Goal: Task Accomplishment & Management: Use online tool/utility

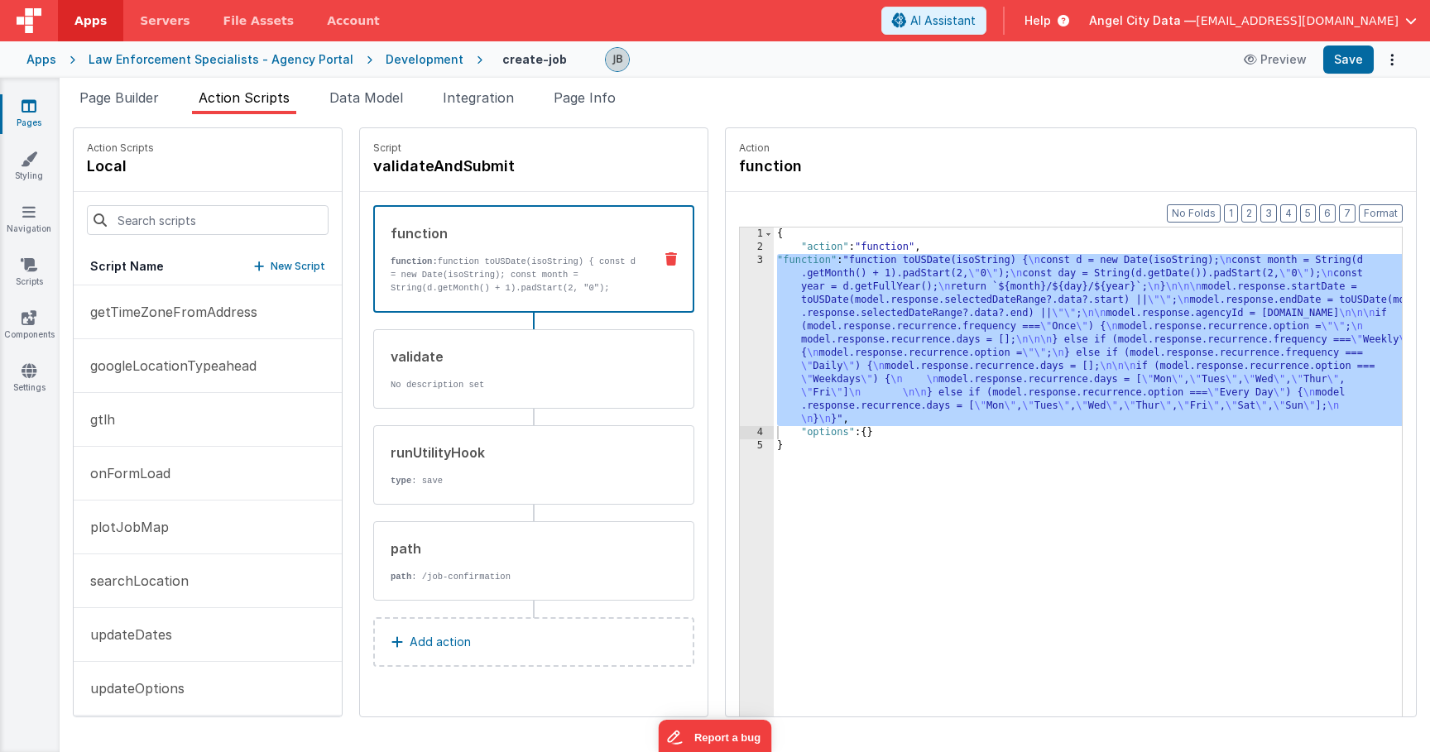
scroll to position [65, 0]
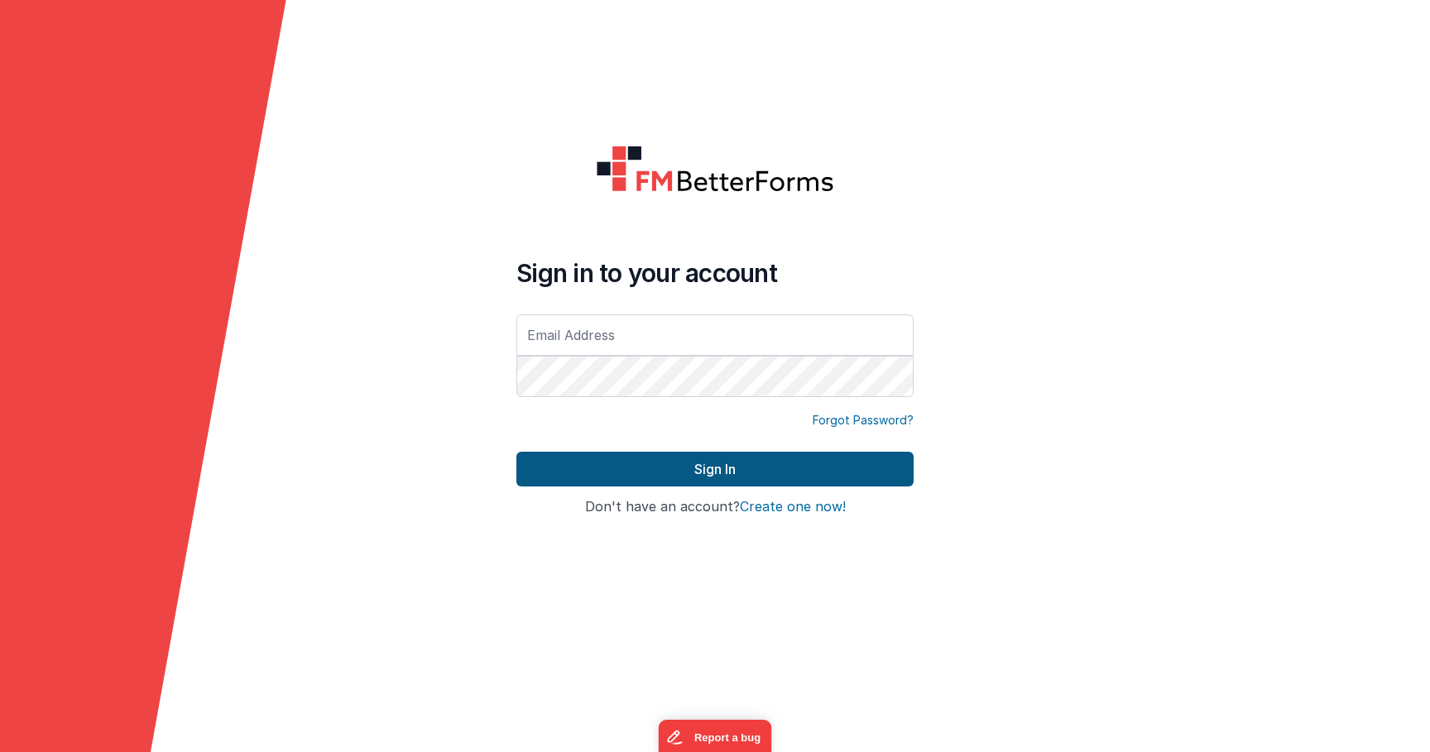
type input "[EMAIL_ADDRESS][DOMAIN_NAME]"
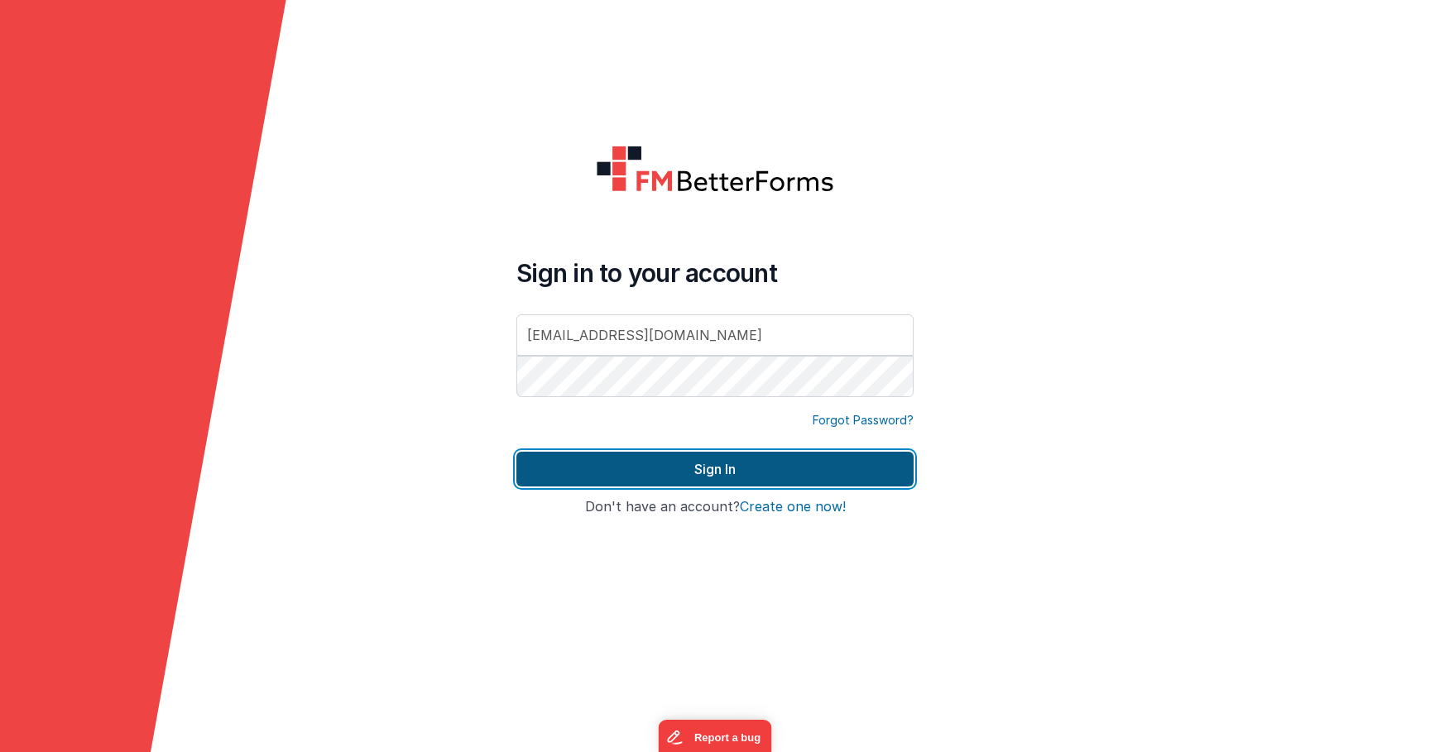
click at [551, 481] on button "Sign In" at bounding box center [714, 469] width 397 height 35
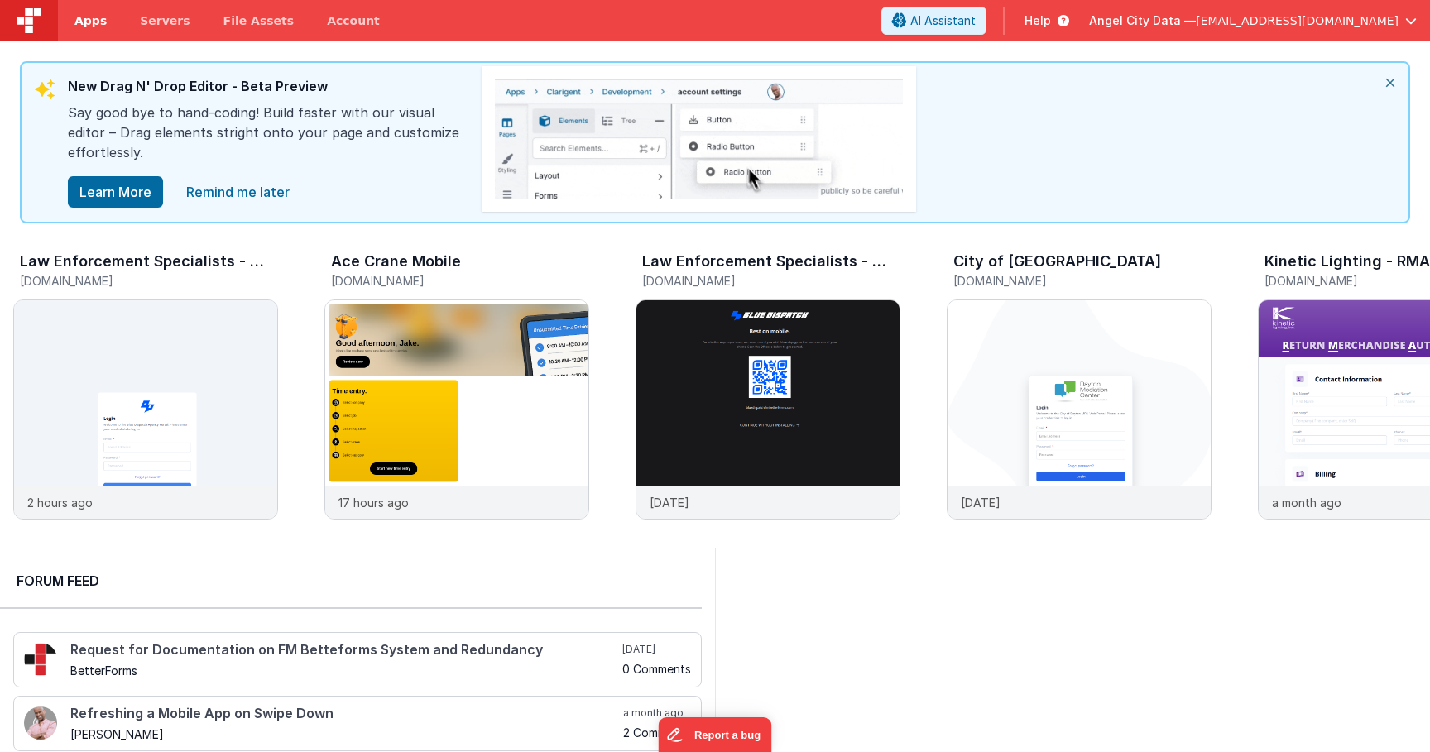
click at [96, 35] on link "Apps" at bounding box center [90, 20] width 65 height 41
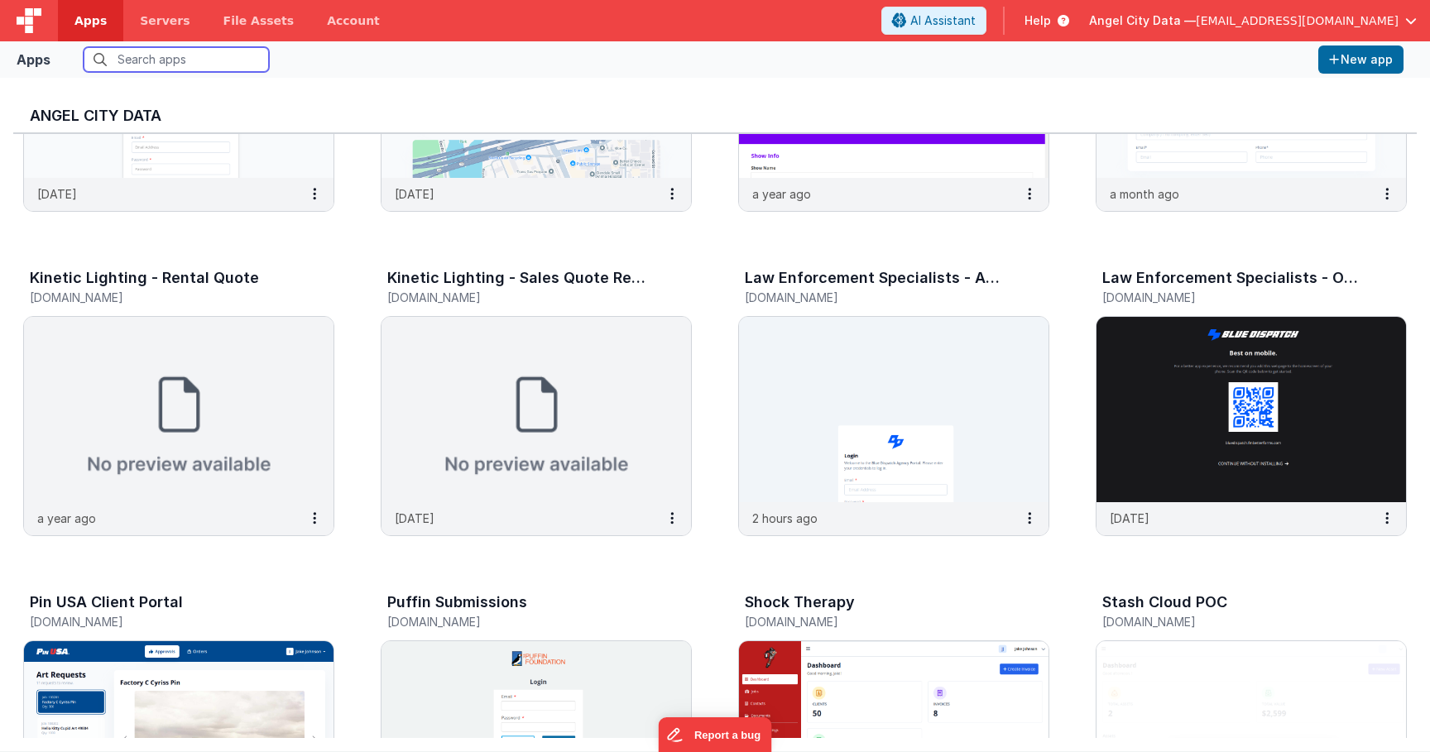
scroll to position [1201, 0]
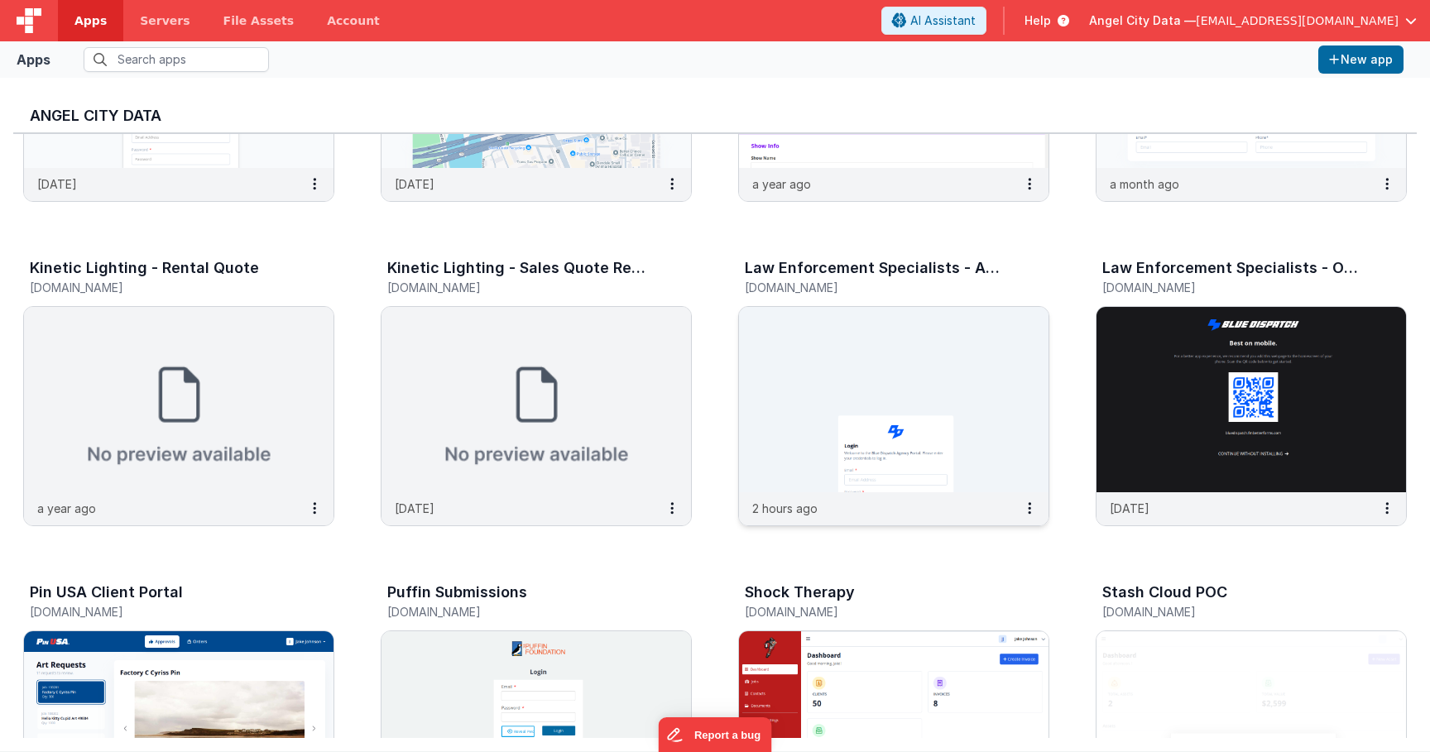
click at [789, 405] on img at bounding box center [893, 399] width 309 height 185
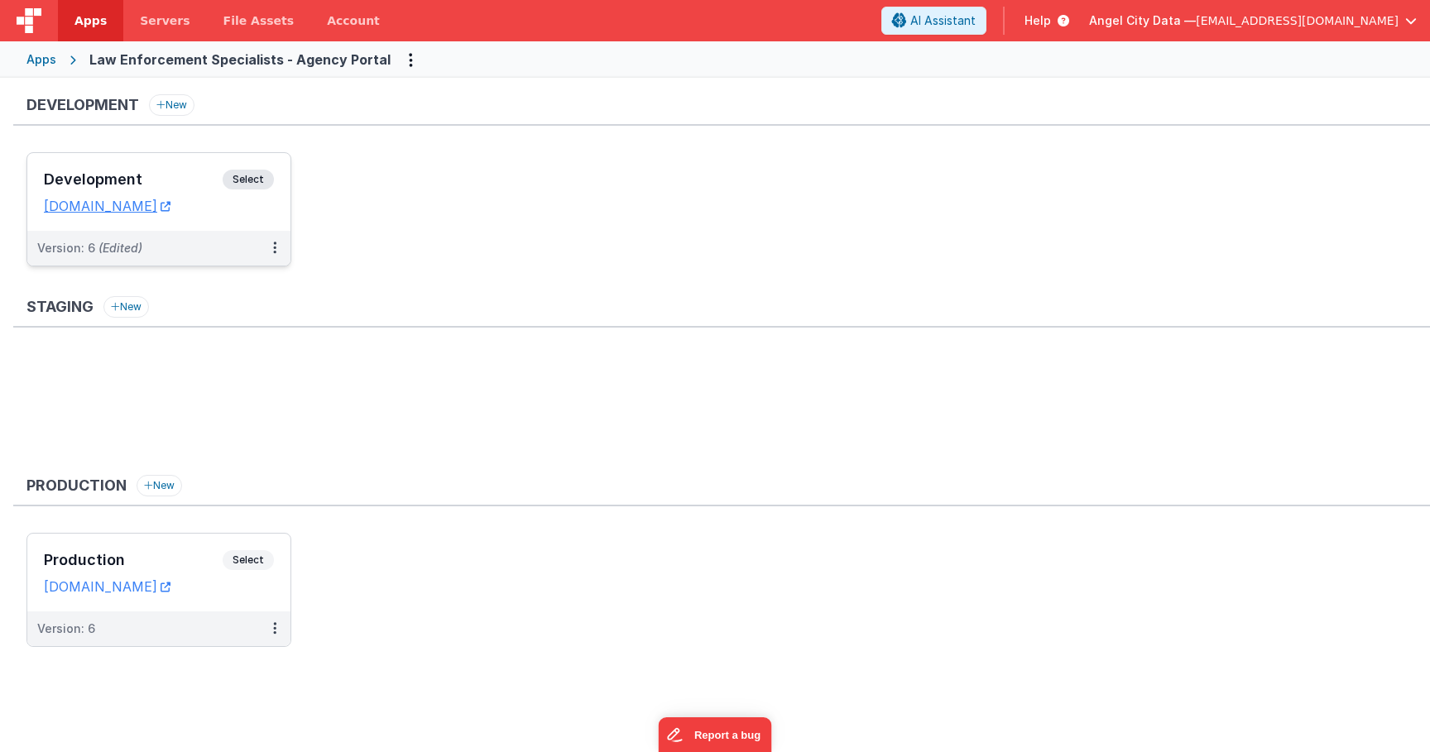
click at [199, 171] on h3 "Development" at bounding box center [133, 179] width 179 height 17
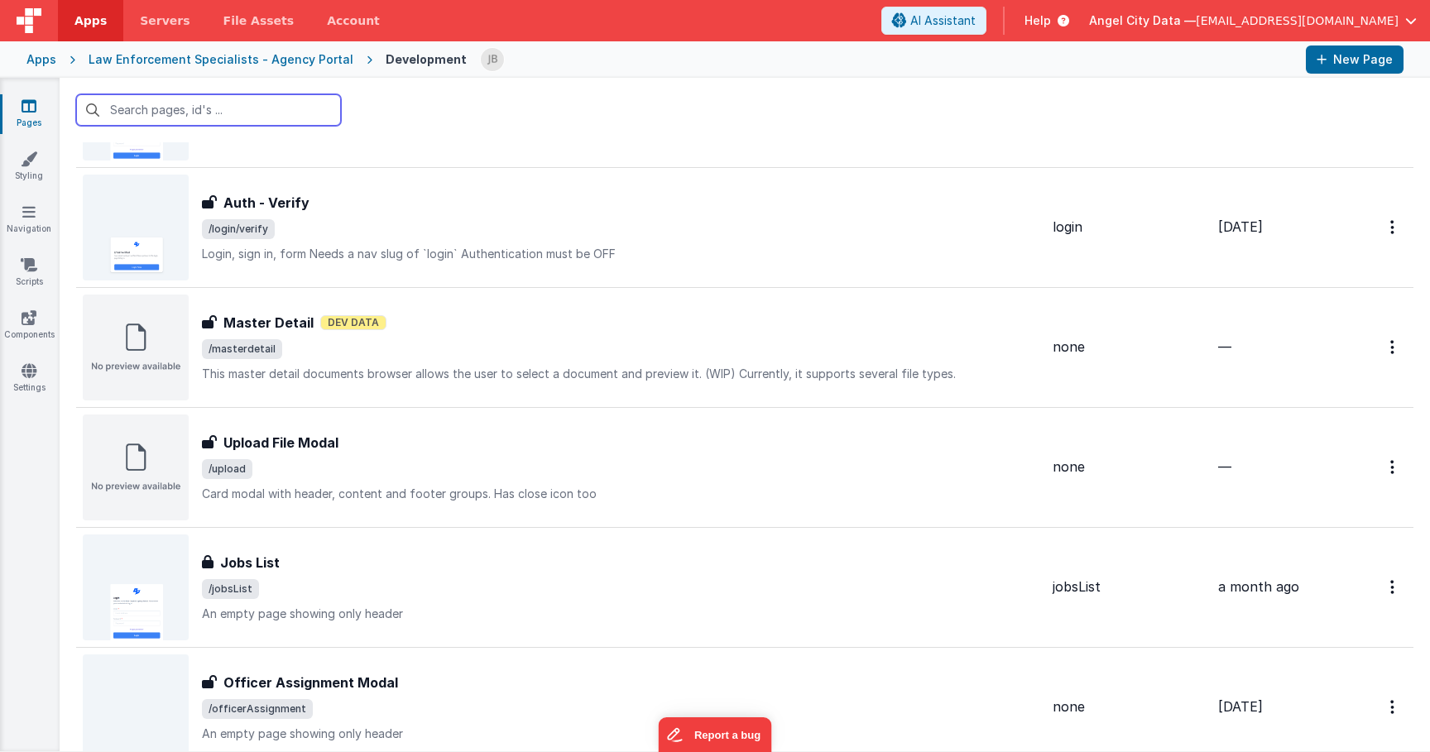
scroll to position [1029, 0]
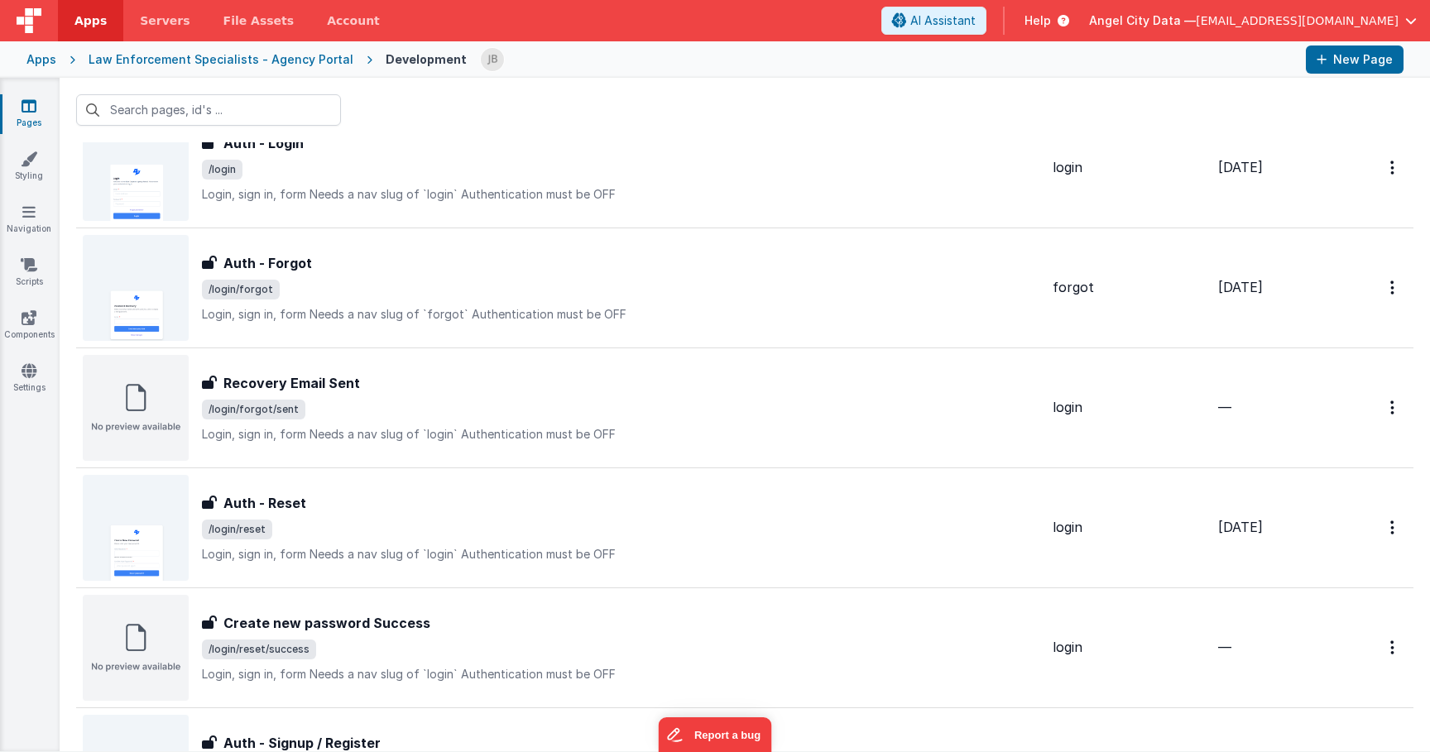
click at [287, 49] on div "Apps Law Enforcement Specialists - Agency Portal Development New Page" at bounding box center [715, 59] width 1430 height 36
click at [286, 59] on div "Law Enforcement Specialists - Agency Portal" at bounding box center [221, 59] width 265 height 17
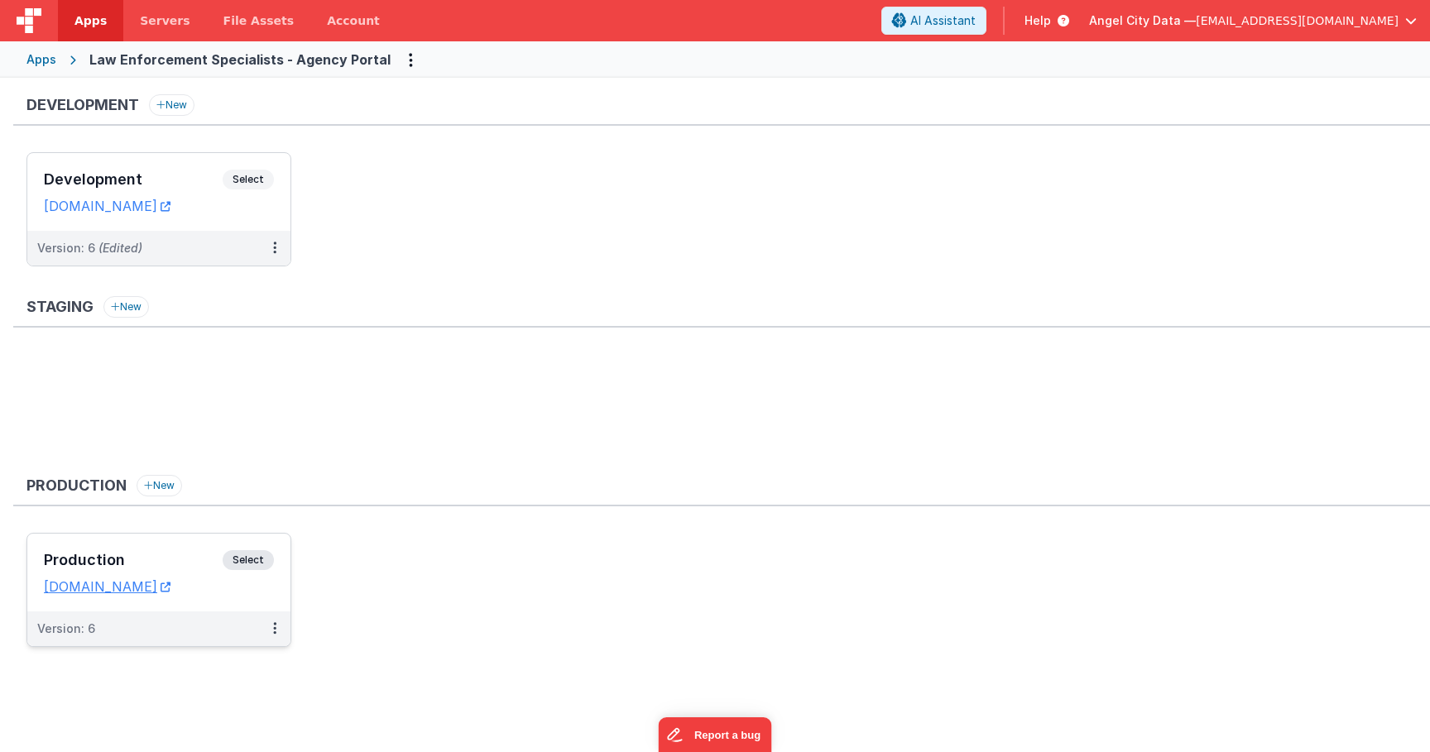
click at [166, 541] on div "Production Select URLs agency.bluedispatch.com" at bounding box center [158, 573] width 263 height 78
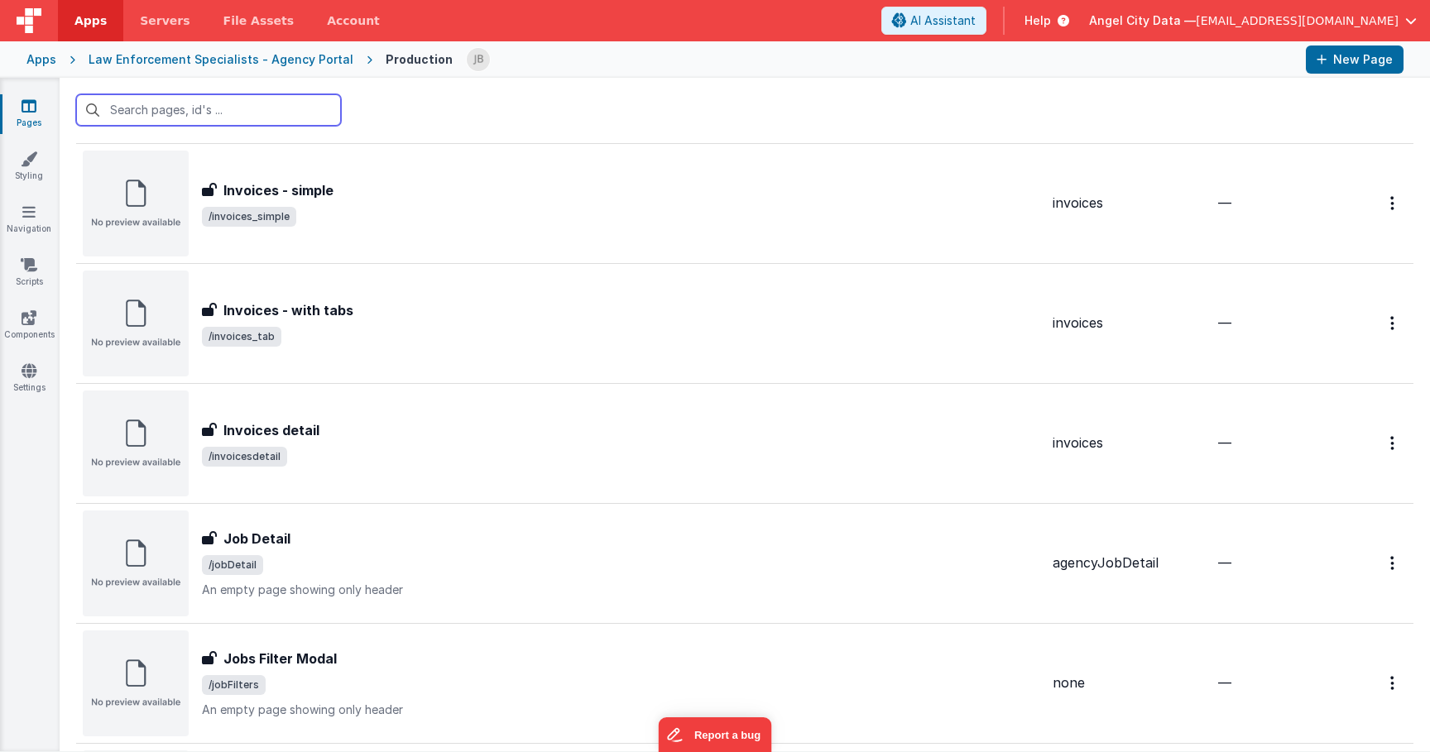
scroll to position [999, 0]
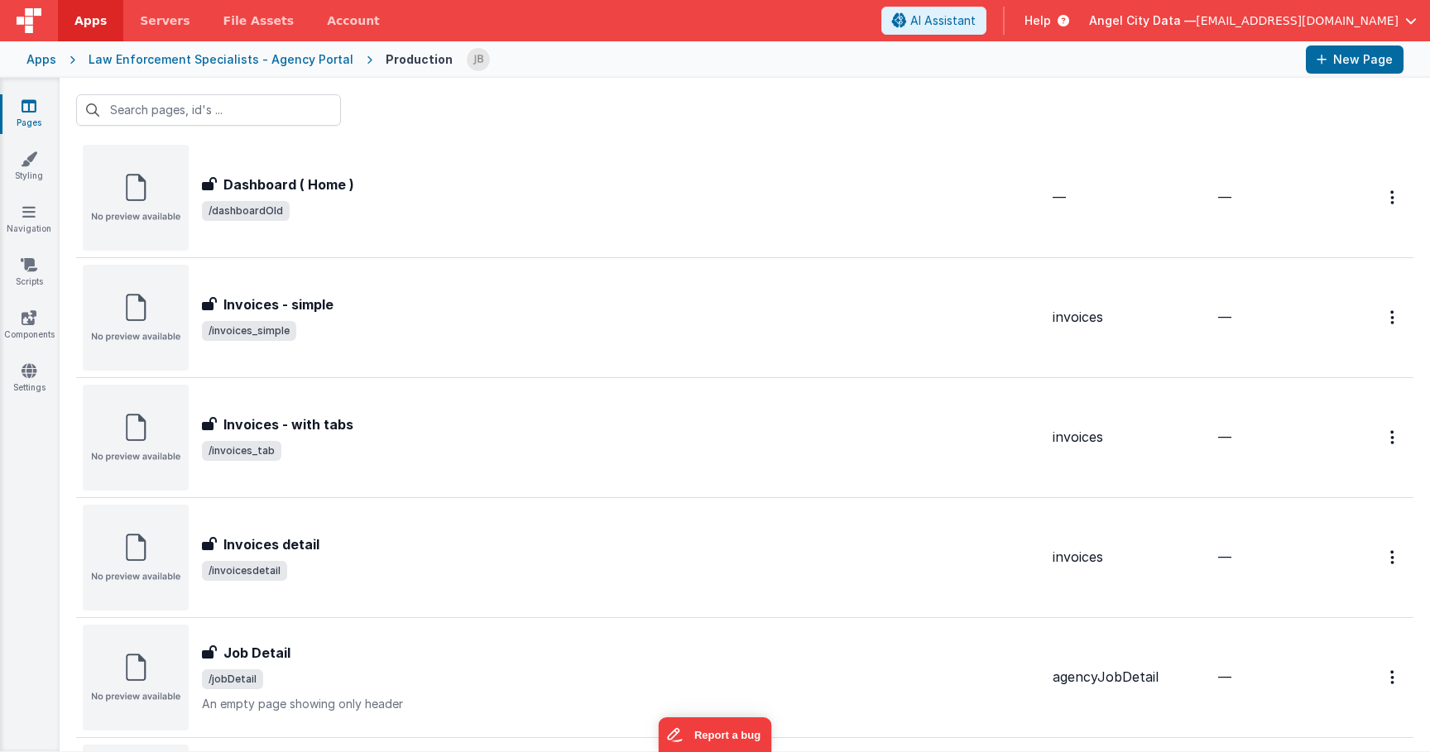
click at [247, 53] on div "Law Enforcement Specialists - Agency Portal" at bounding box center [221, 59] width 265 height 17
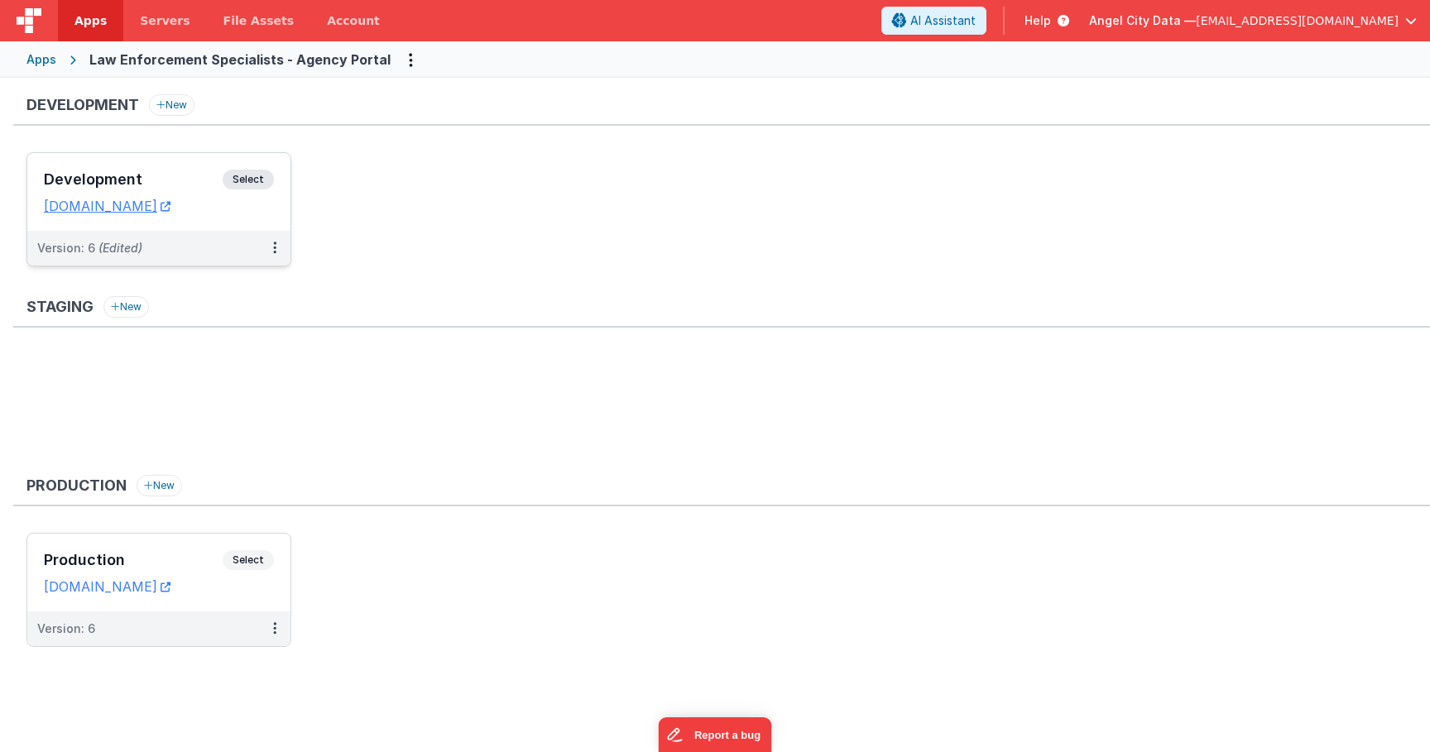
click at [198, 165] on div "Development Select URLs bluedispatchagency.clientportal.cloud" at bounding box center [158, 192] width 263 height 78
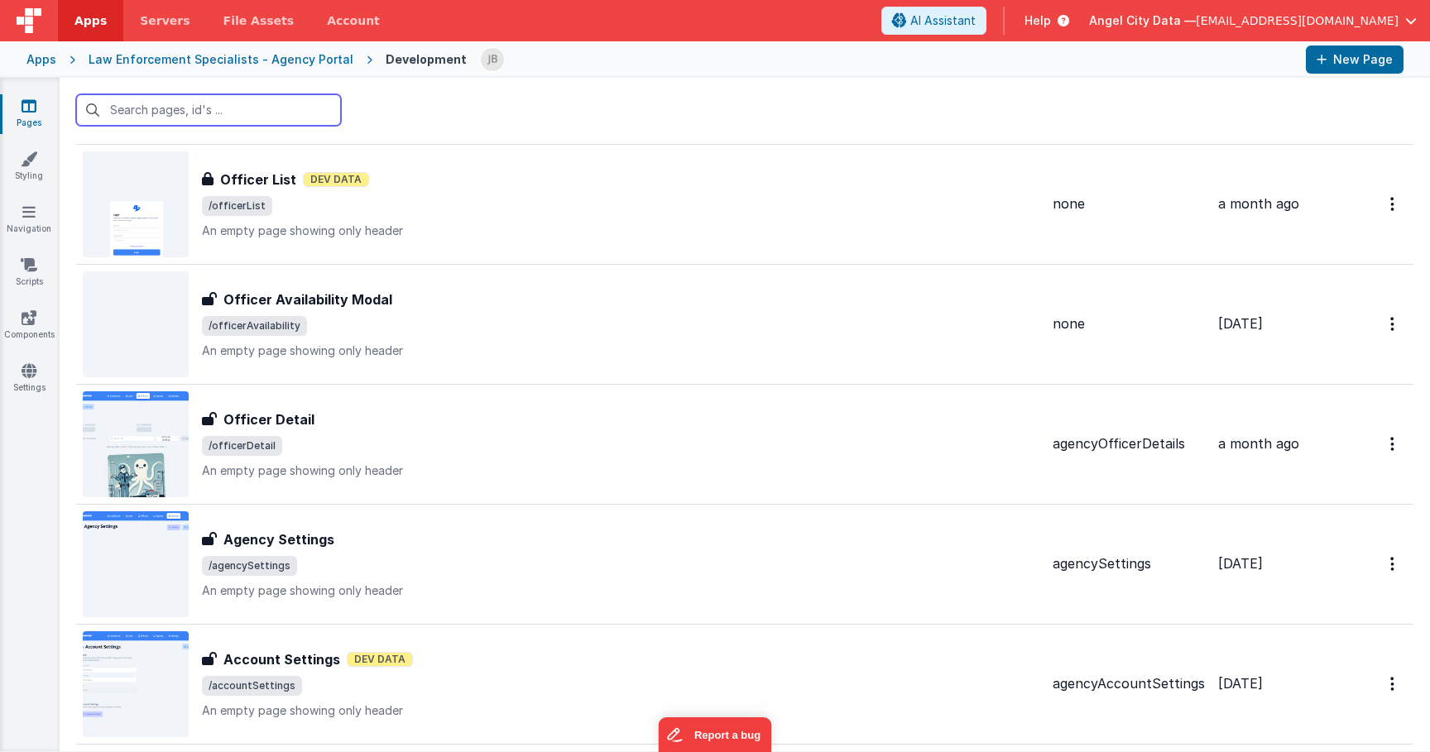
scroll to position [3465, 0]
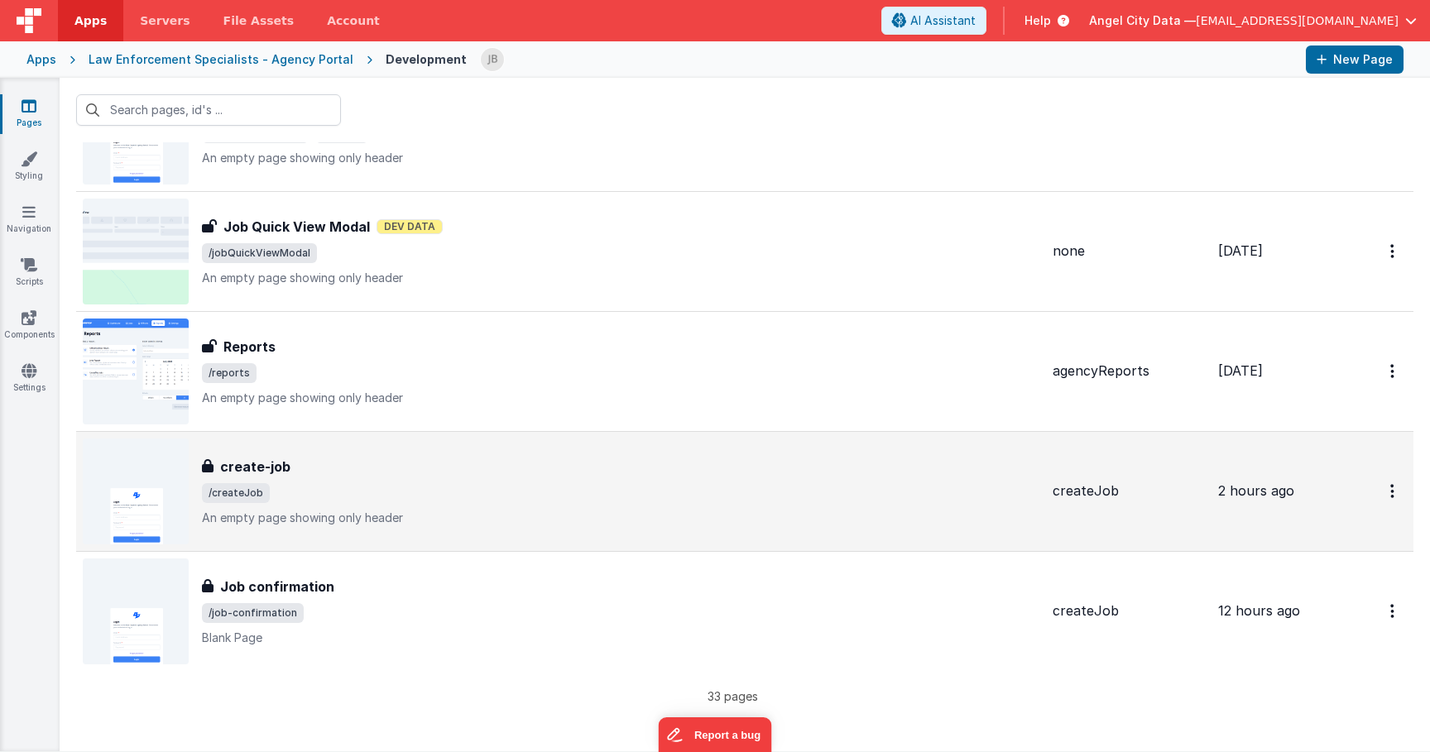
click at [237, 458] on h3 "create-job" at bounding box center [255, 467] width 70 height 20
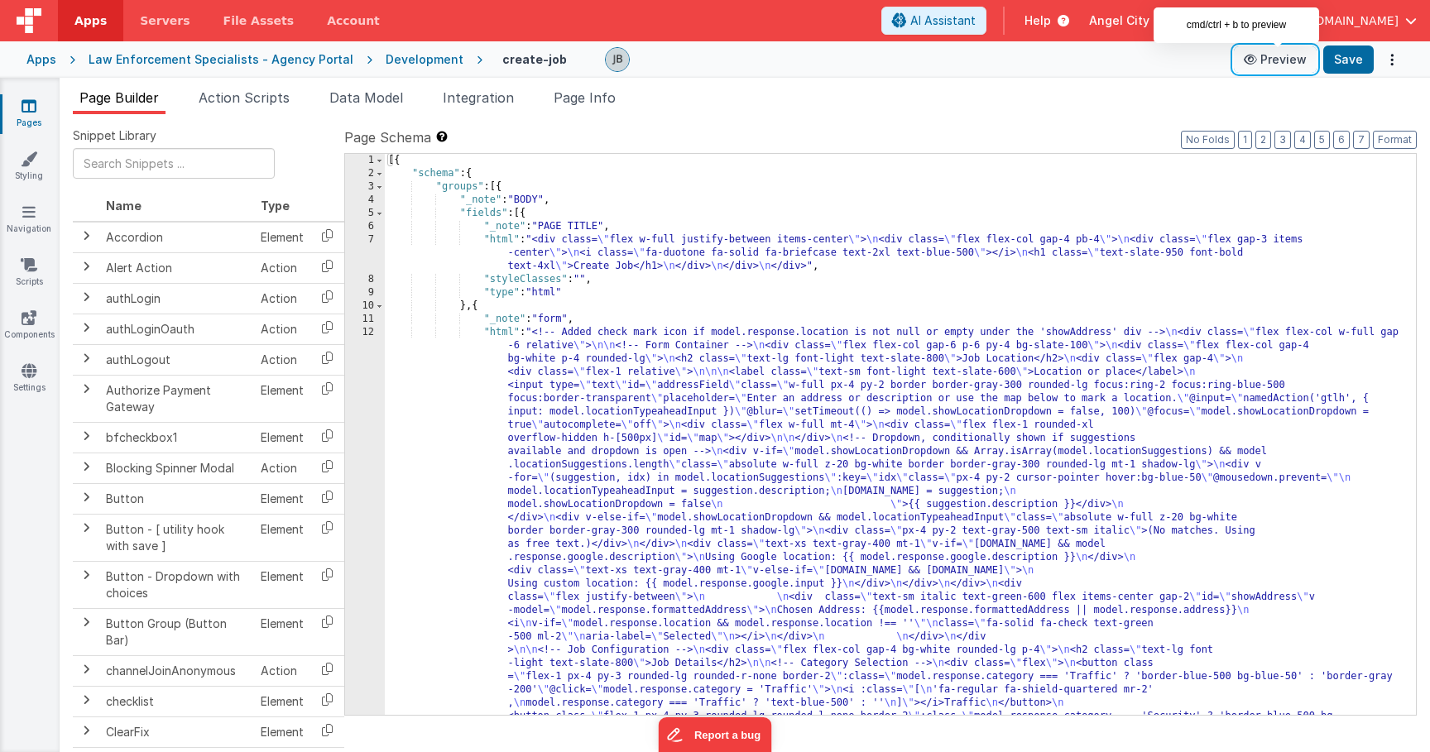
click at [1251, 55] on icon at bounding box center [1252, 60] width 17 height 12
click at [252, 88] on li "Action Scripts" at bounding box center [244, 101] width 104 height 26
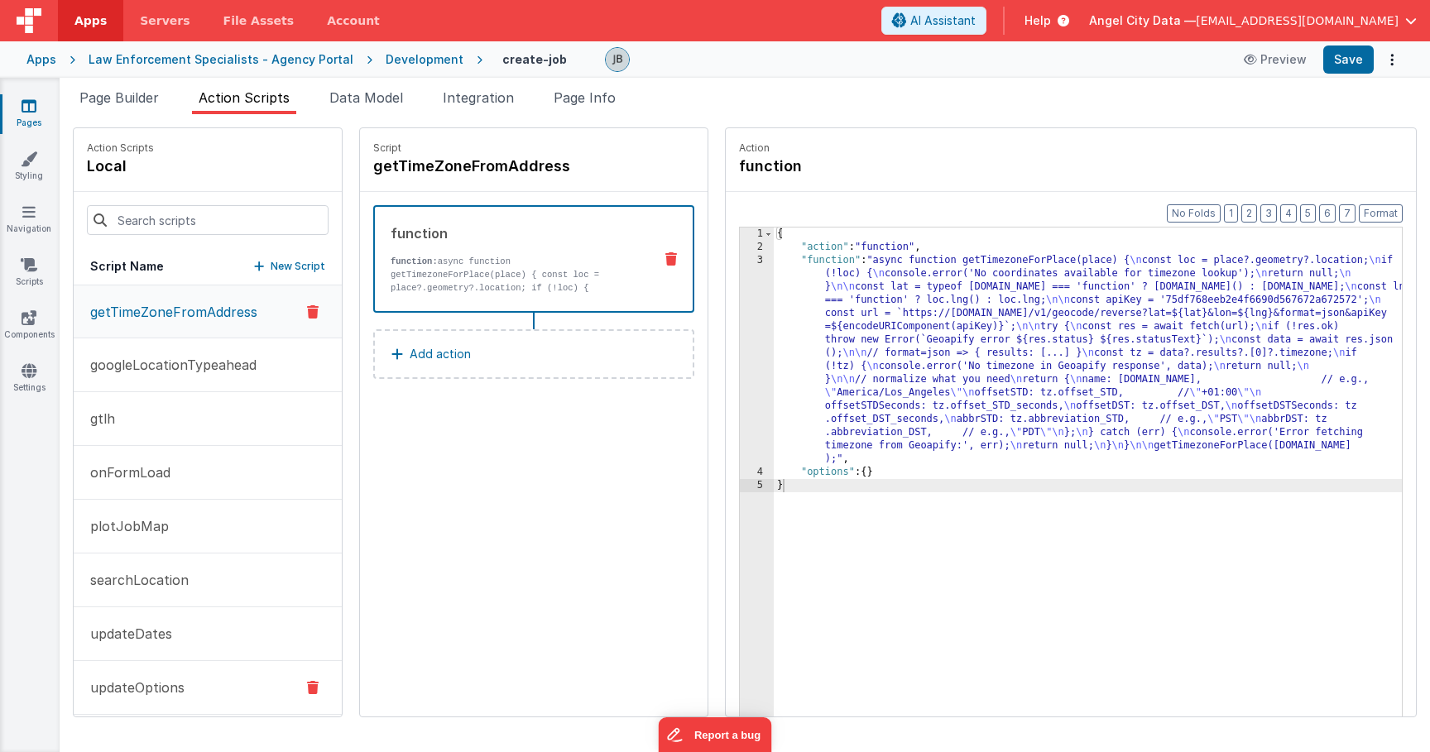
scroll to position [65, 0]
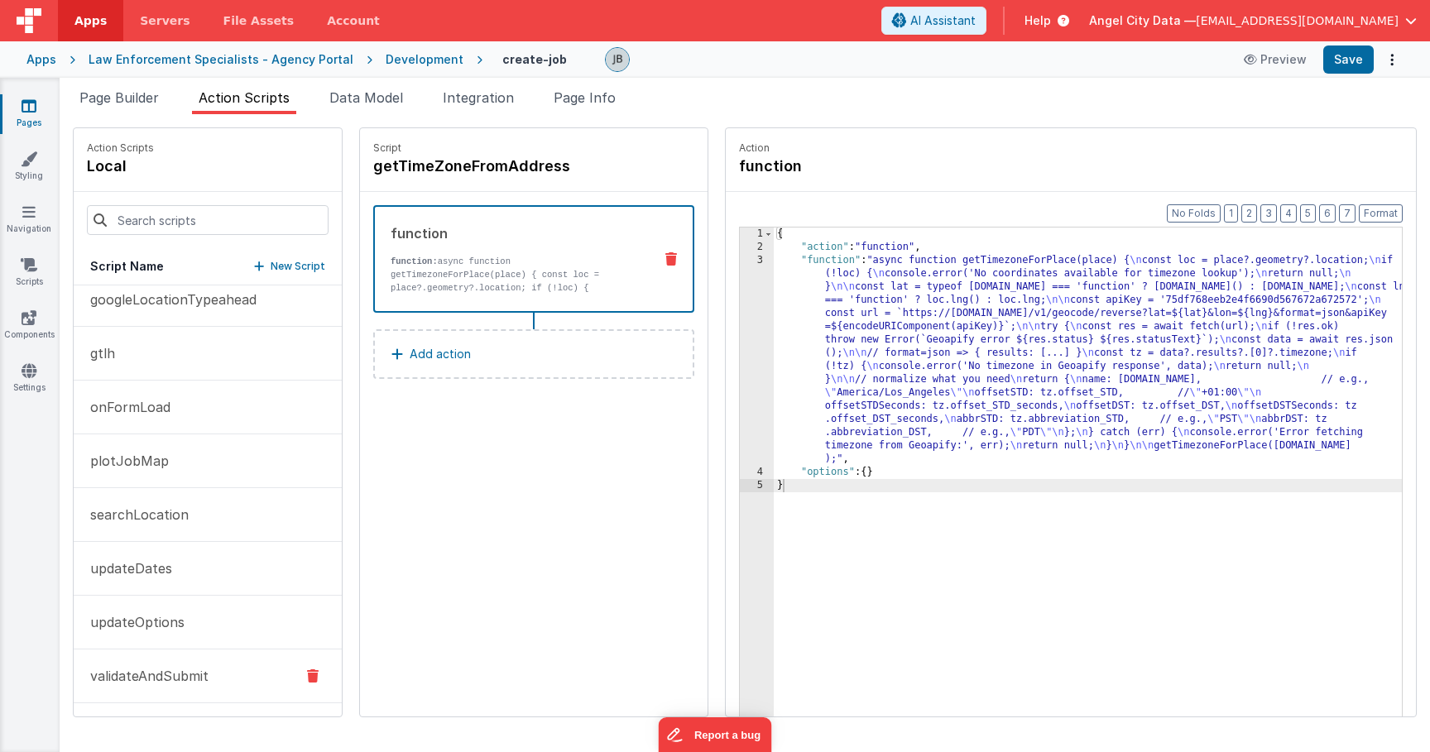
click at [186, 676] on p "validateAndSubmit" at bounding box center [144, 676] width 128 height 20
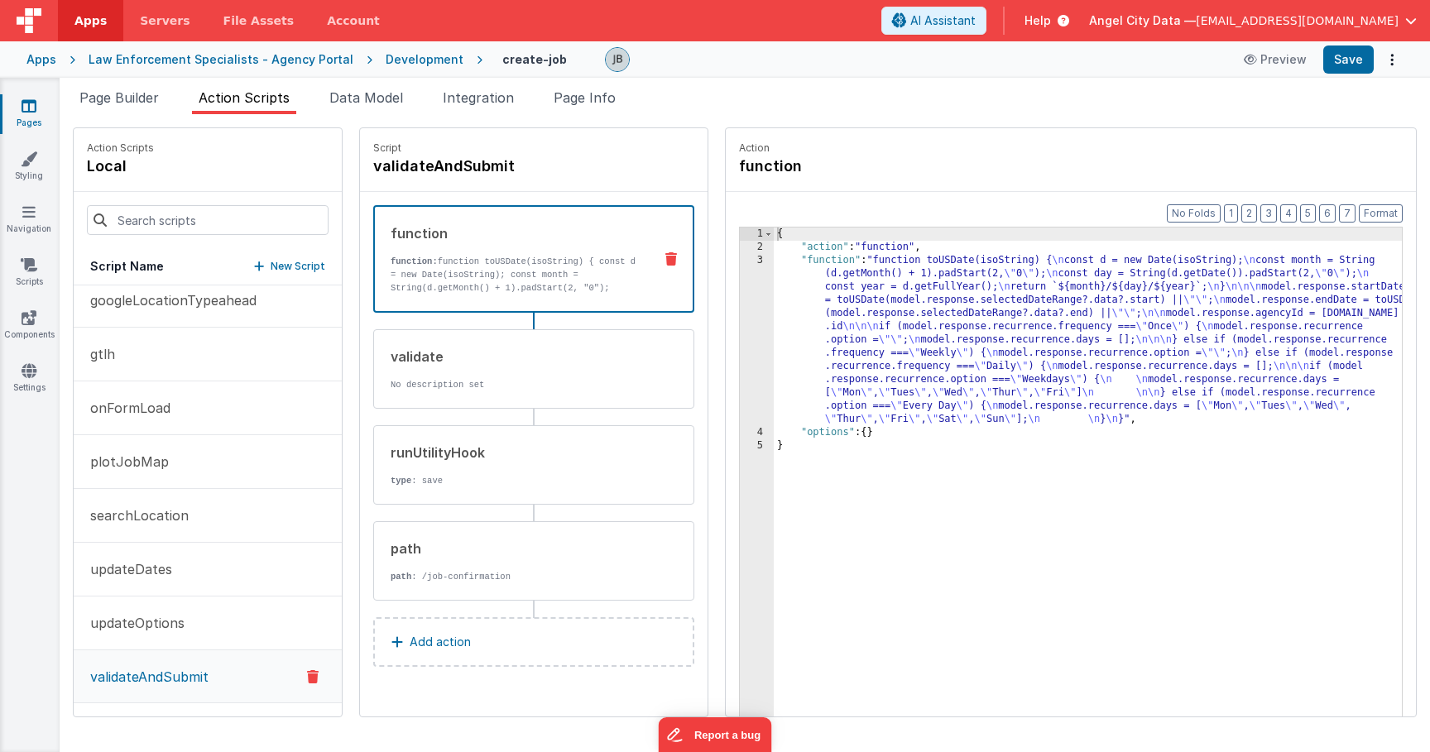
click at [415, 257] on p "function: function toUSDate(isoString) { const d = new Date(isoString); const m…" at bounding box center [515, 294] width 249 height 79
click at [740, 288] on div "3" at bounding box center [757, 340] width 34 height 172
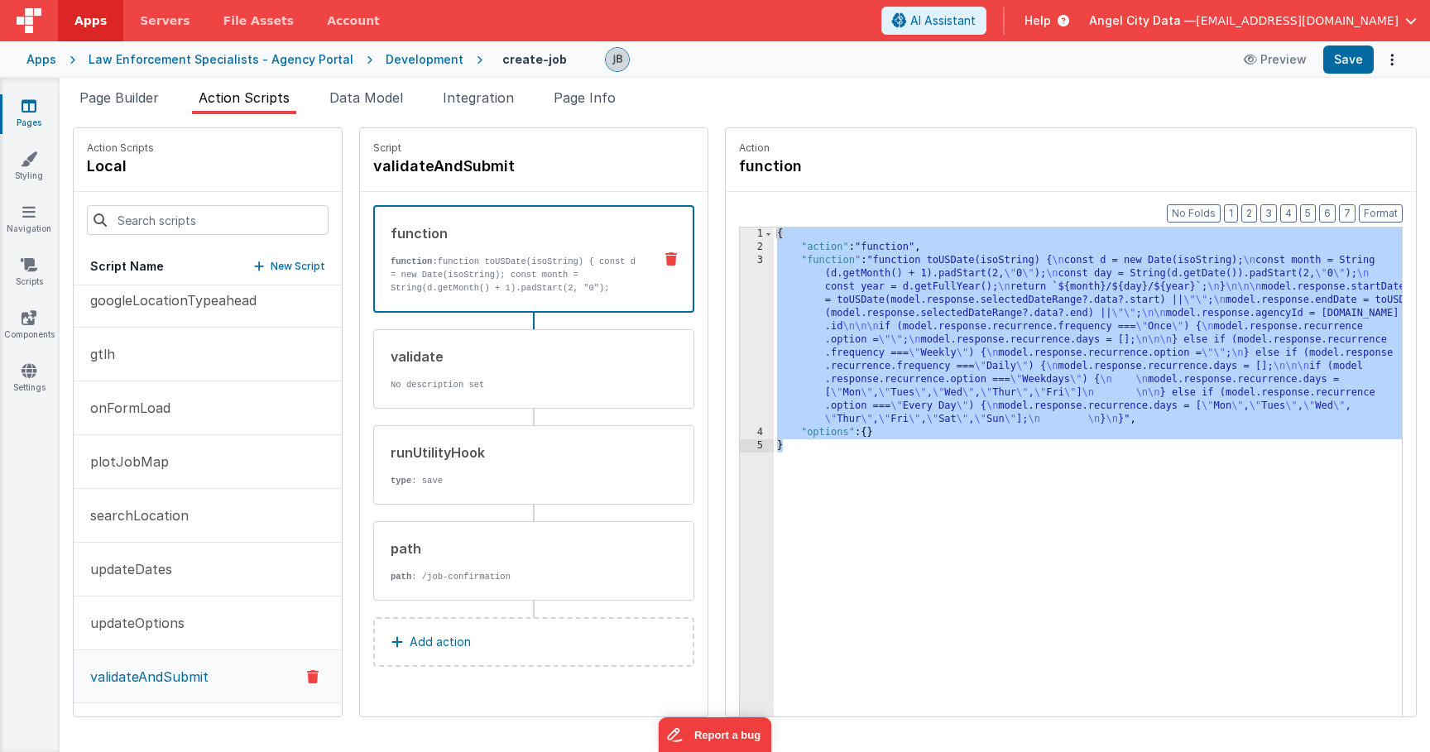
click at [740, 287] on div "3" at bounding box center [757, 340] width 34 height 172
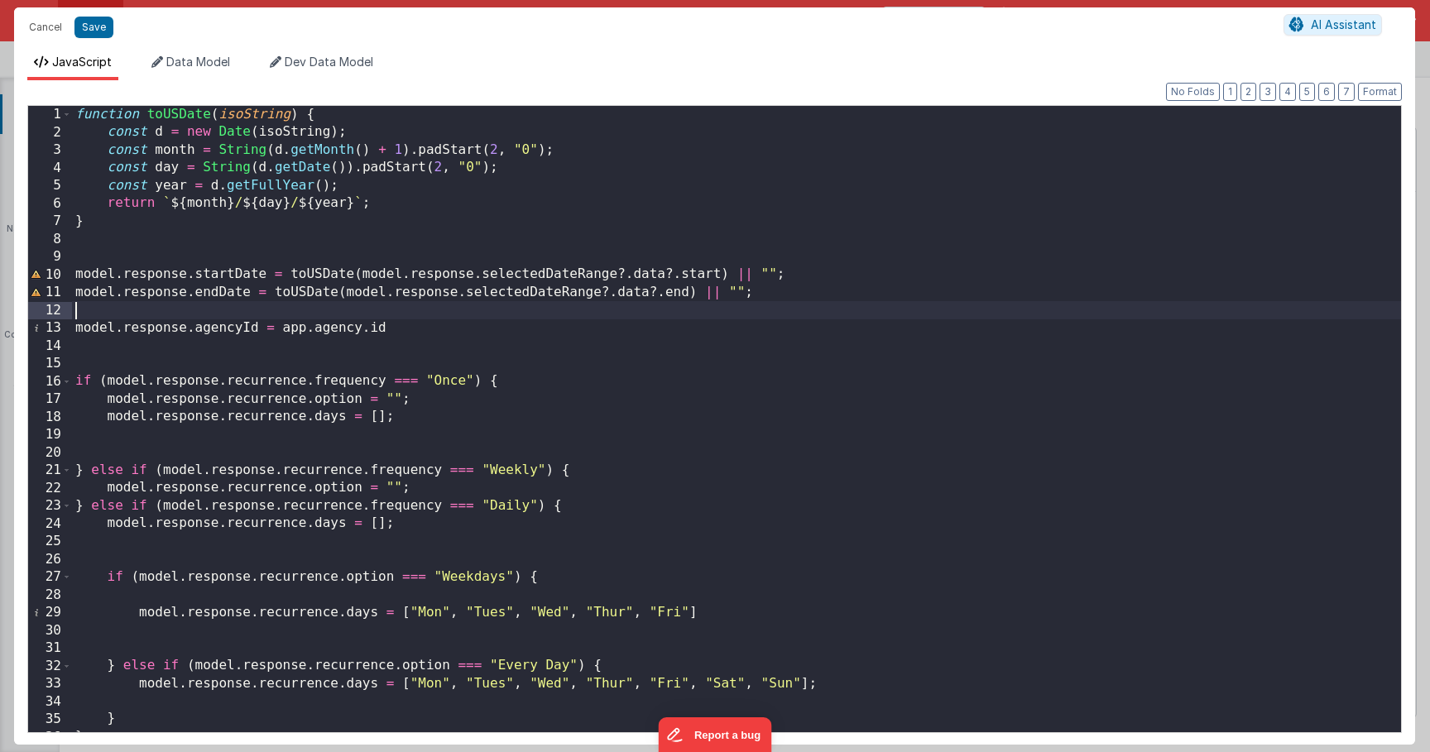
click at [455, 295] on div "function toUSDate ( isoString ) { const d = new Date ( isoString ) ; const mont…" at bounding box center [736, 436] width 1329 height 660
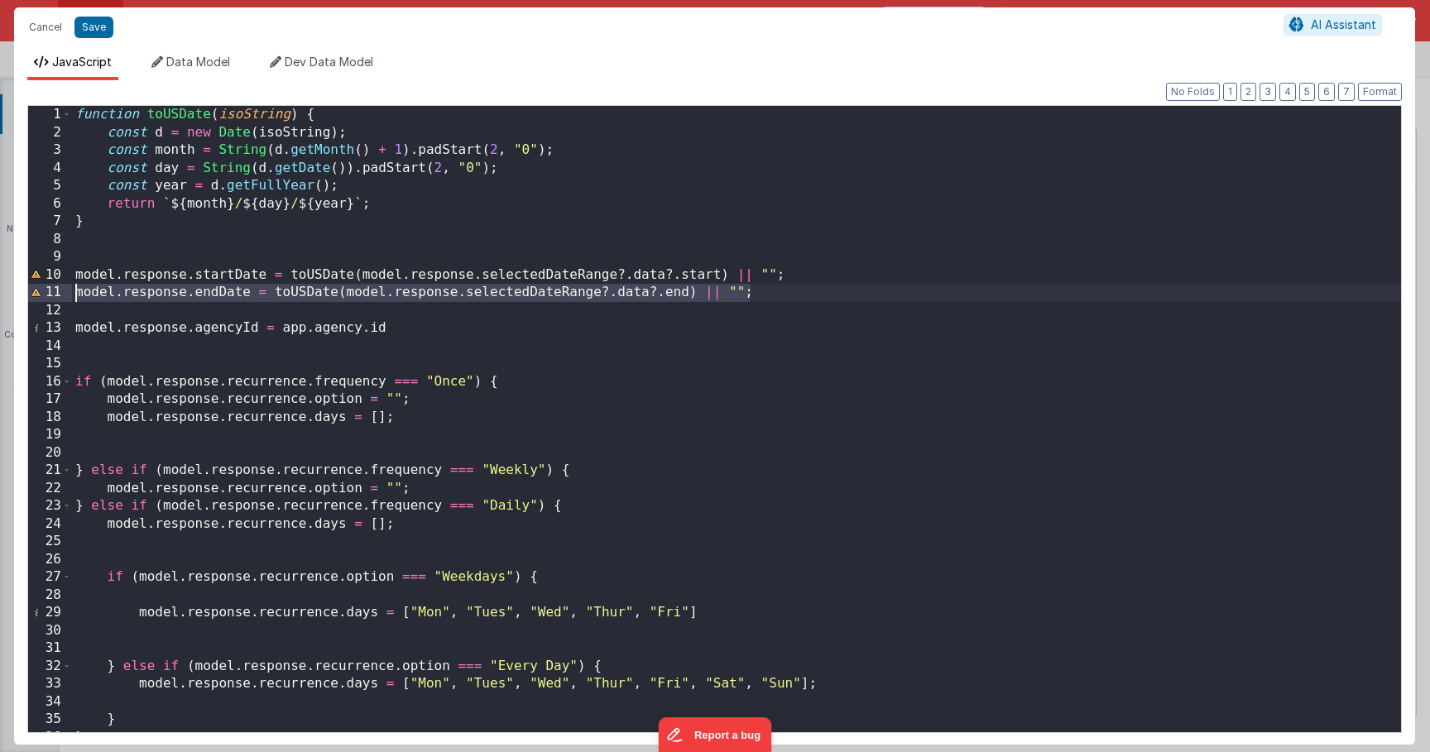
drag, startPoint x: 759, startPoint y: 298, endPoint x: 70, endPoint y: 293, distance: 689.3
click at [70, 293] on div "1 2 3 4 5 6 7 8 9 10 11 12 13 14 15 16 17 18 19 20 21 22 23 24 25 26 27 28 29 3…" at bounding box center [714, 419] width 1374 height 628
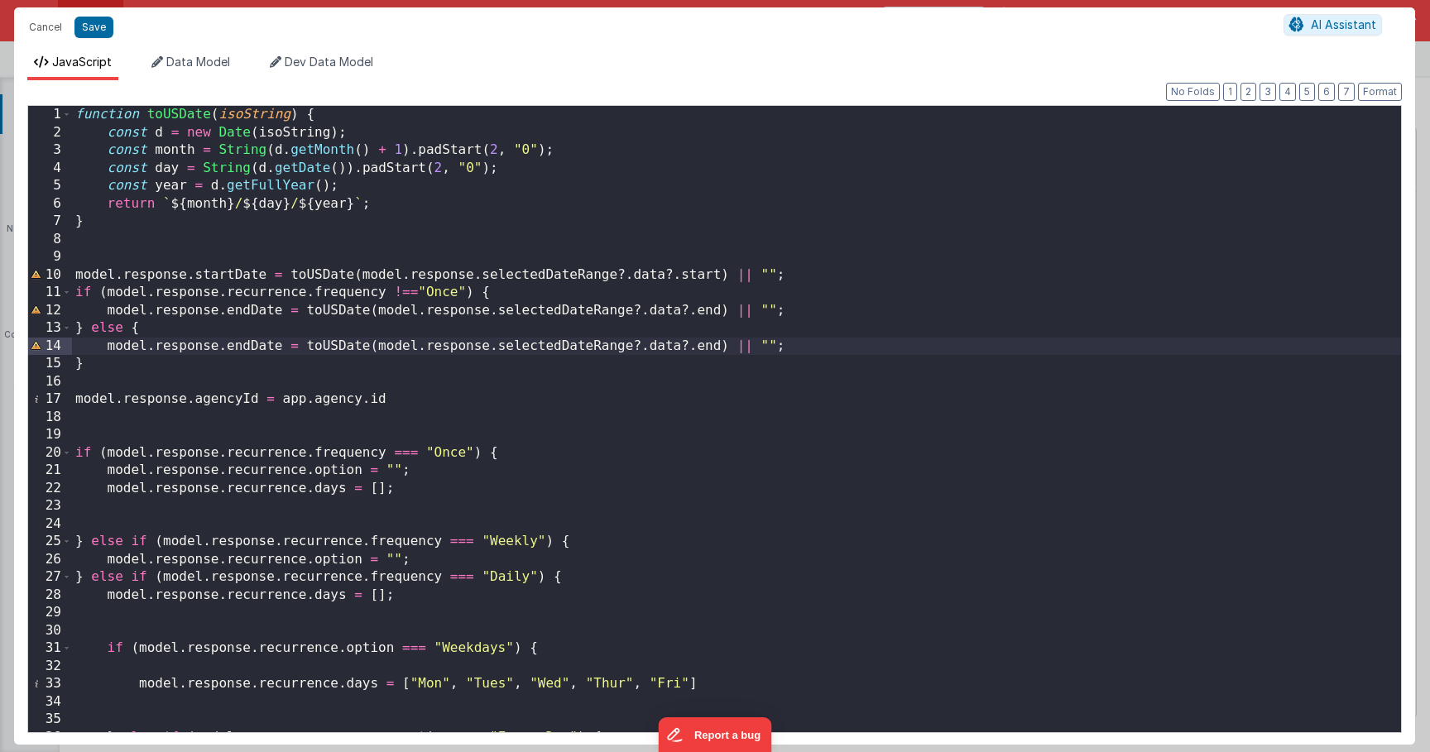
click at [703, 348] on div "function toUSDate ( isoString ) { const d = new Date ( isoString ) ; const mont…" at bounding box center [736, 436] width 1329 height 660
click at [659, 338] on div "function toUSDate ( isoString ) { const d = new Date ( isoString ) ; const mont…" at bounding box center [736, 436] width 1329 height 660
click at [92, 25] on button "Save" at bounding box center [93, 28] width 39 height 22
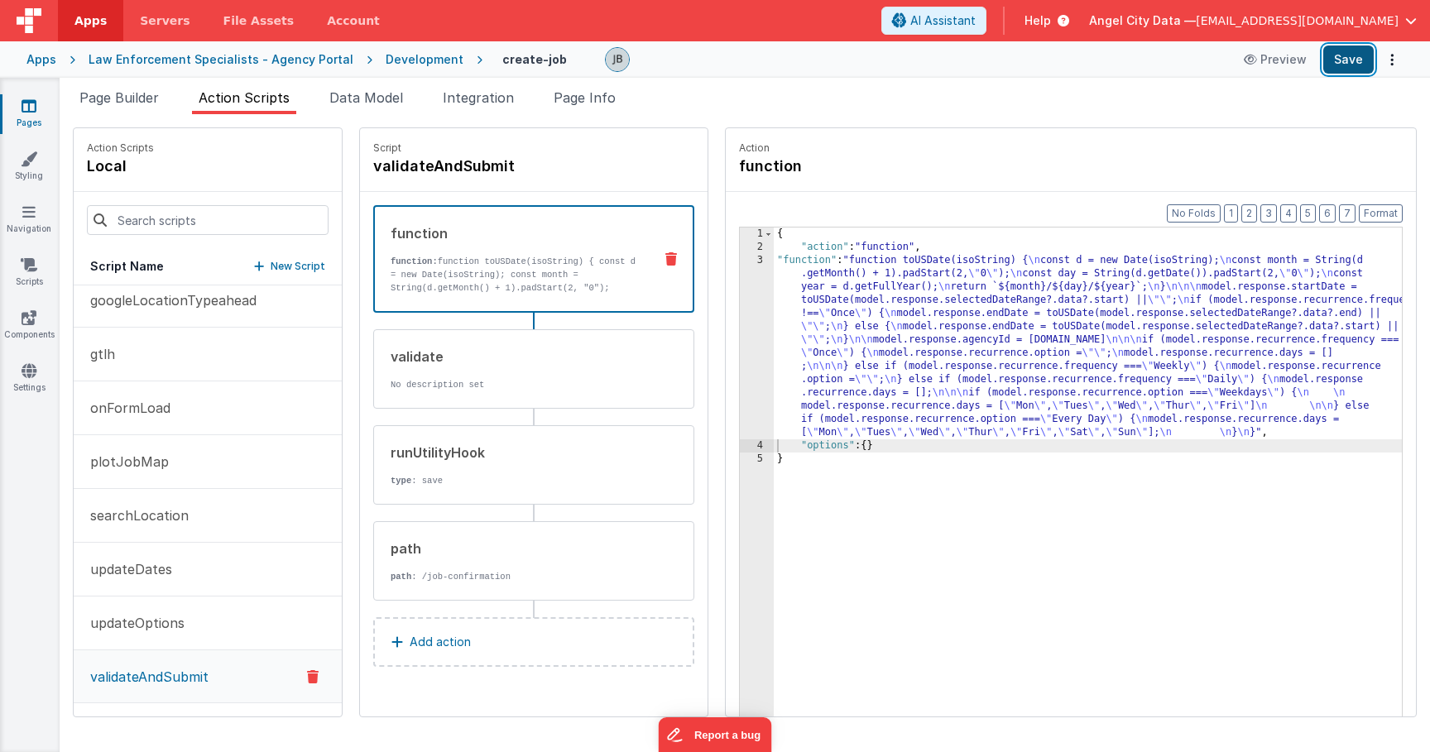
click at [1350, 60] on button "Save" at bounding box center [1348, 60] width 50 height 28
click at [740, 336] on div "3" at bounding box center [757, 346] width 34 height 185
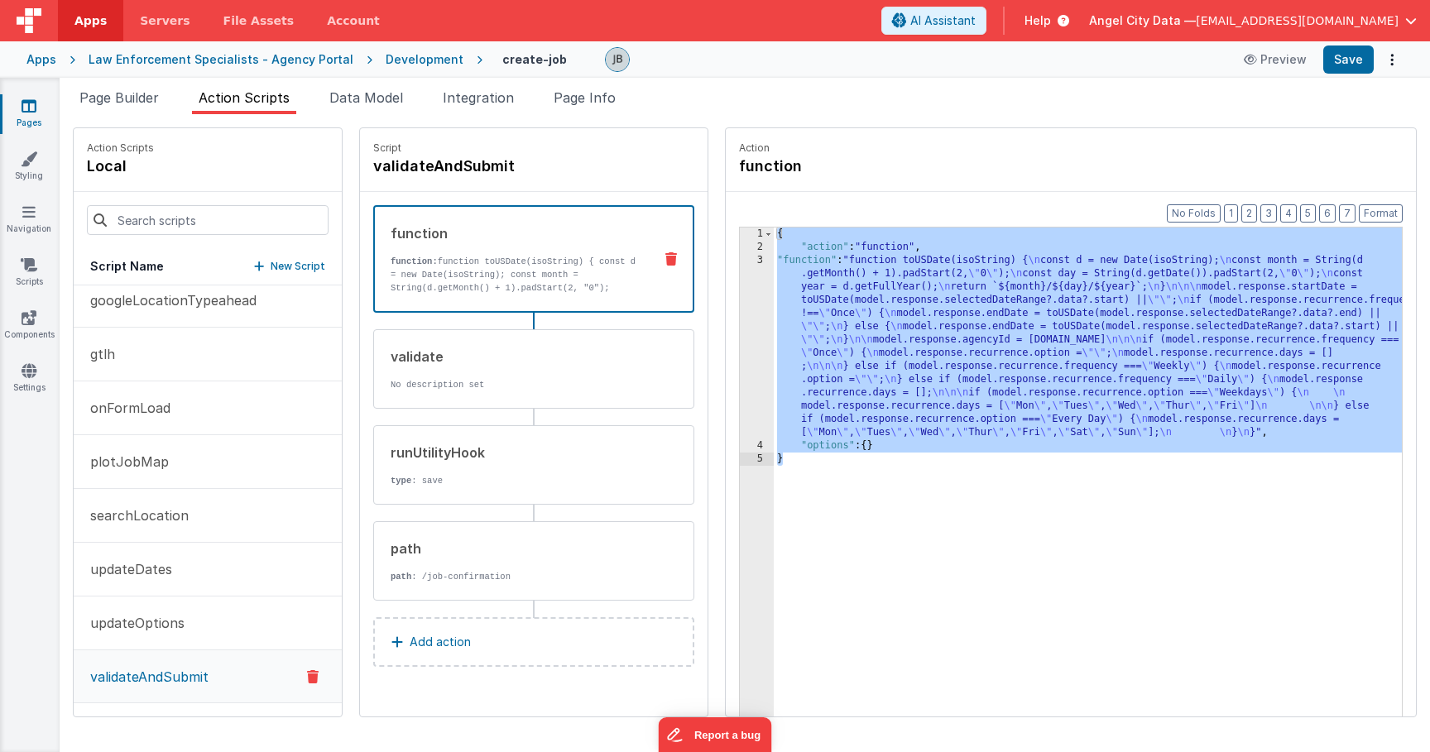
click at [740, 334] on div "3" at bounding box center [757, 346] width 34 height 185
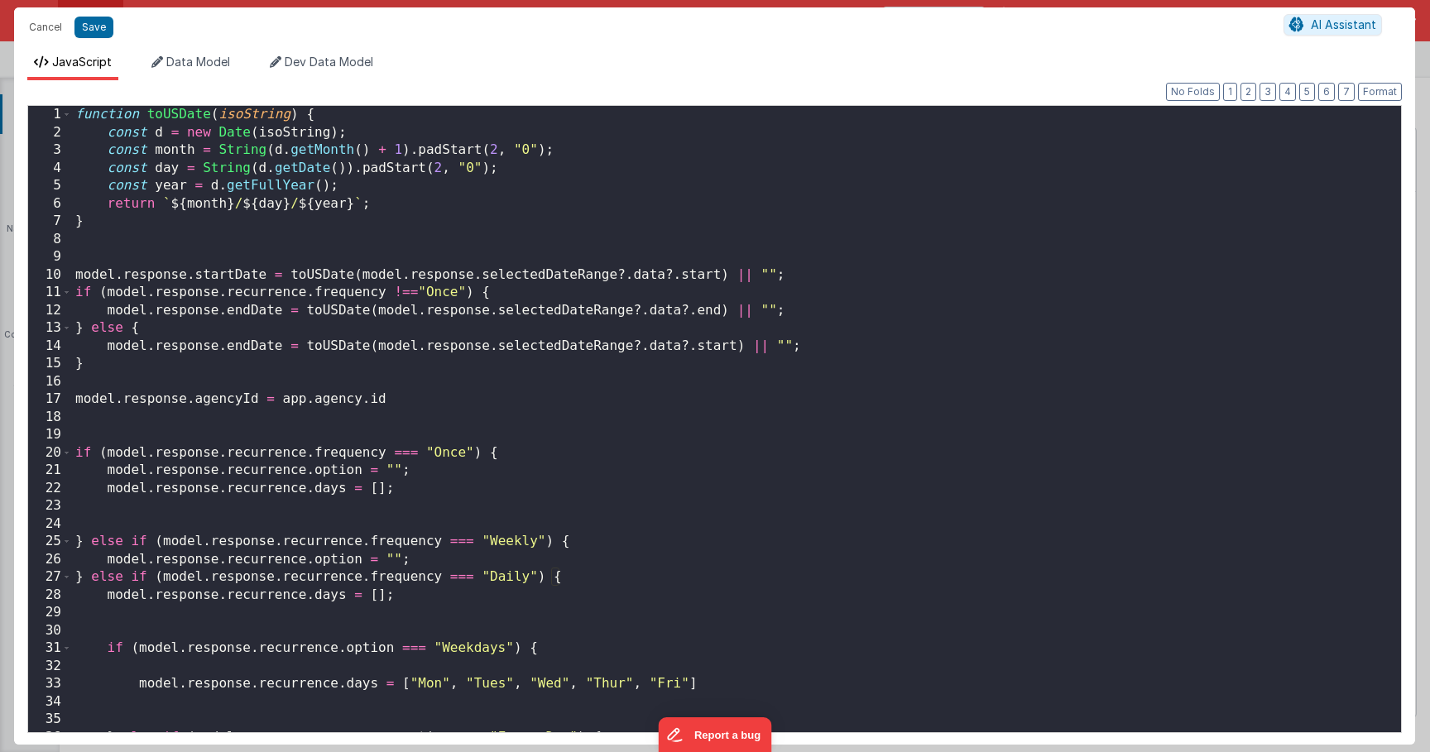
click at [597, 261] on div "function toUSDate ( isoString ) { const d = new Date ( isoString ) ; const mont…" at bounding box center [736, 437] width 1329 height 662
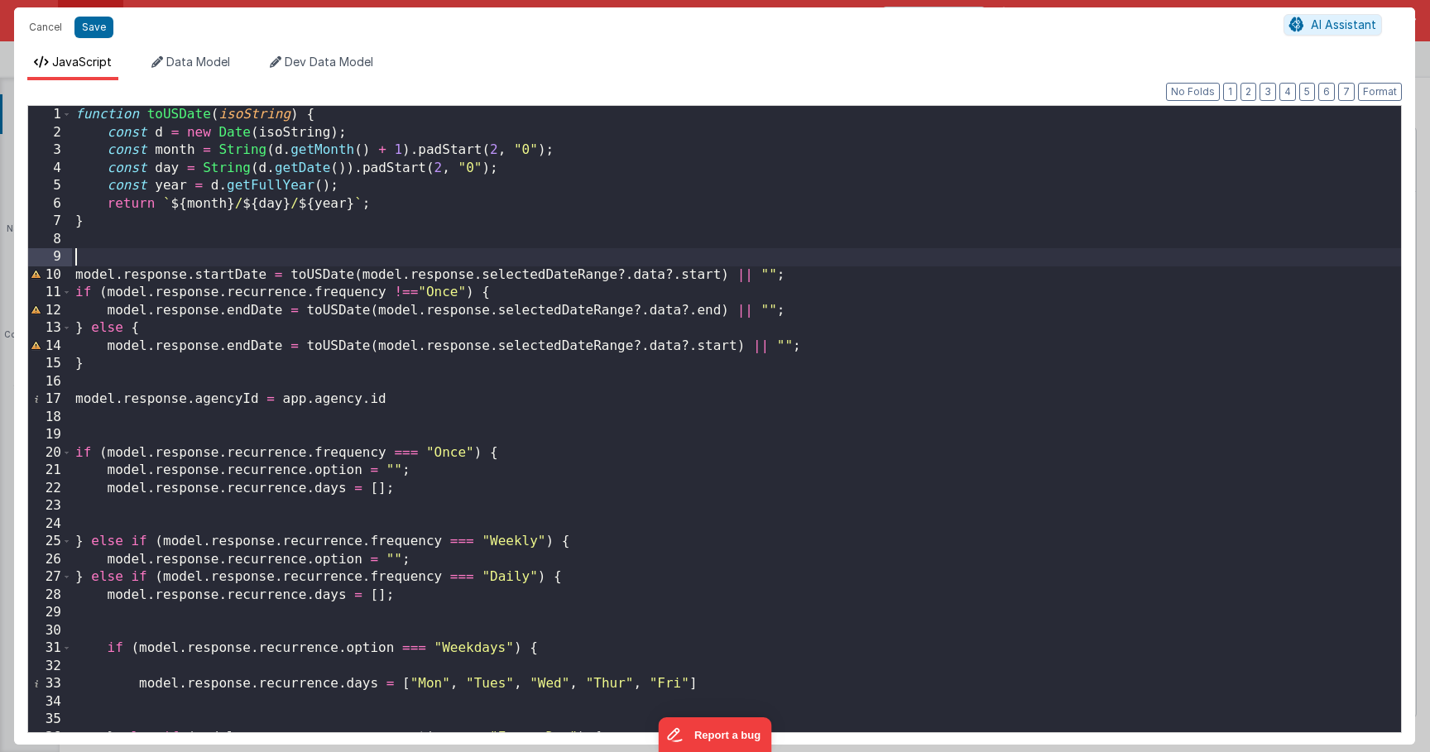
scroll to position [0, 0]
click at [44, 26] on button "Cancel" at bounding box center [46, 27] width 50 height 23
